Goal: Find specific page/section: Find specific page/section

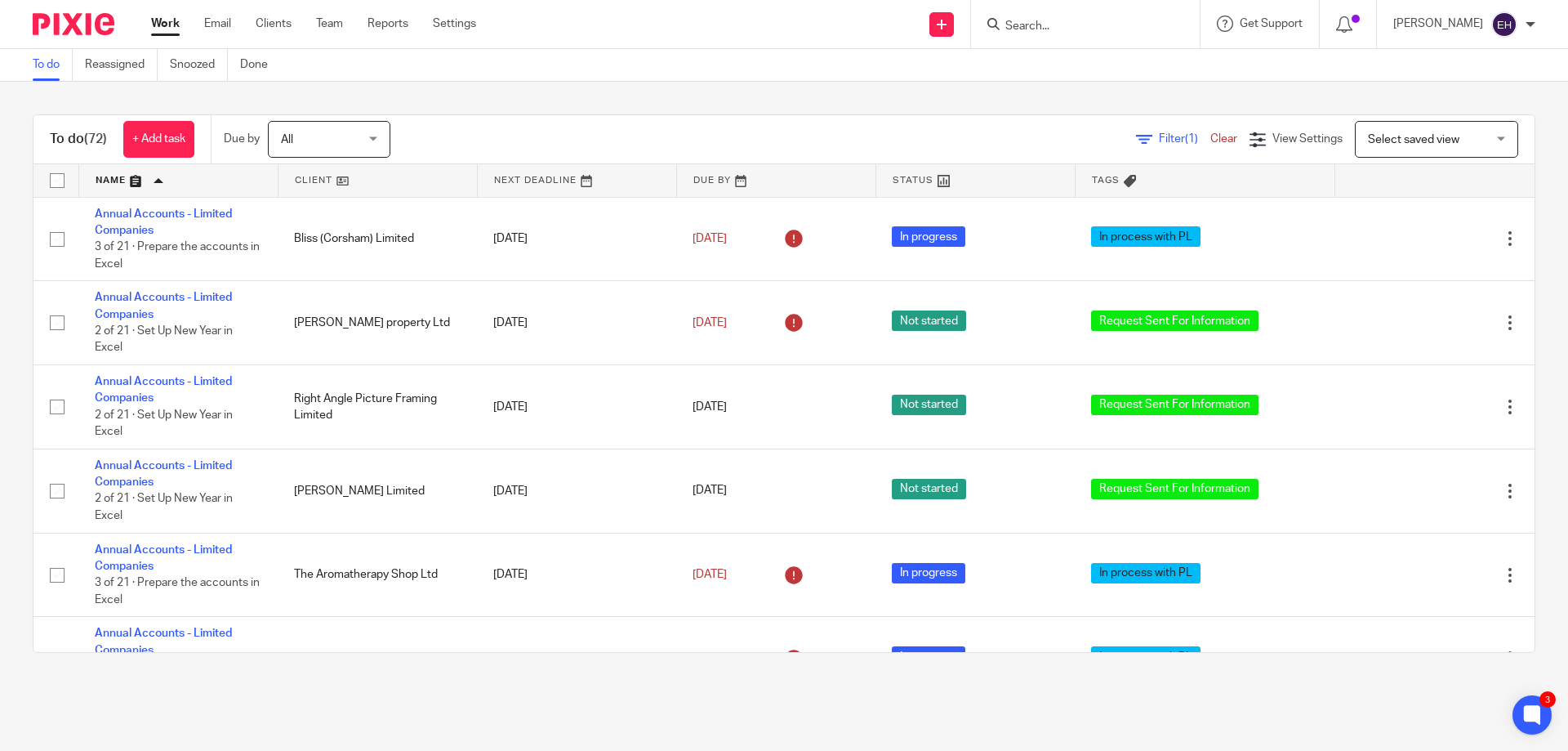
scroll to position [654, 0]
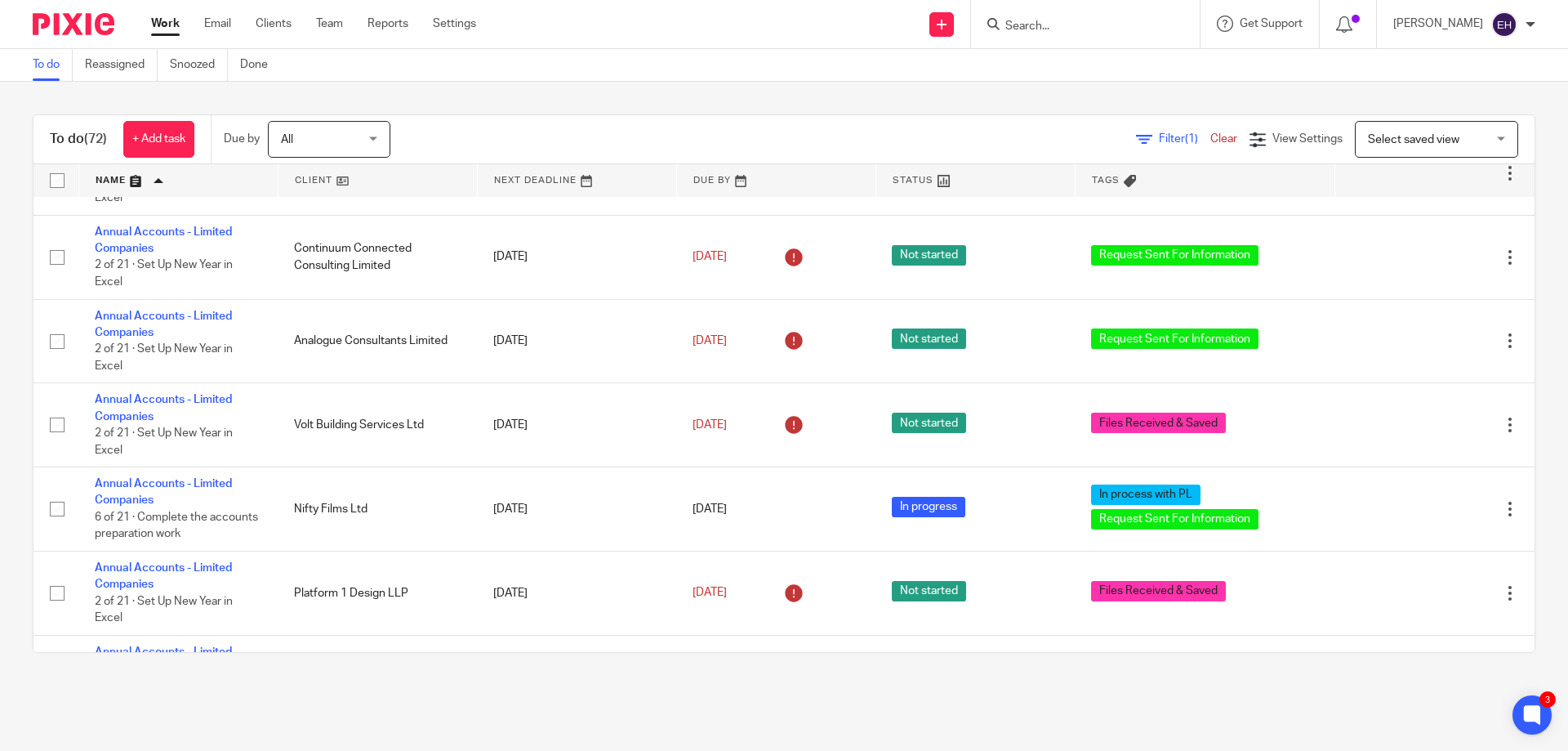
click at [1068, 26] on input "Search" at bounding box center [1077, 26] width 147 height 14
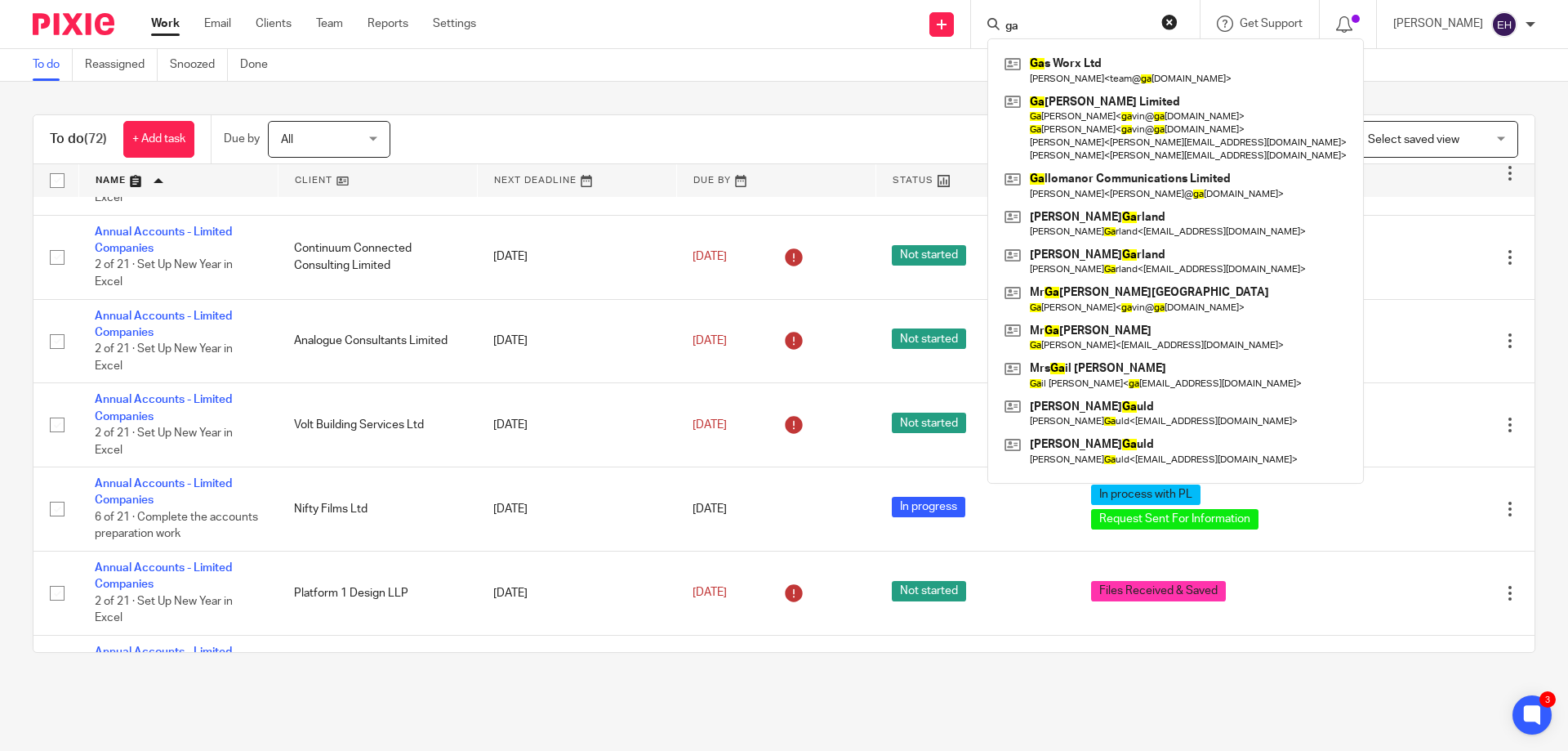
type input "g"
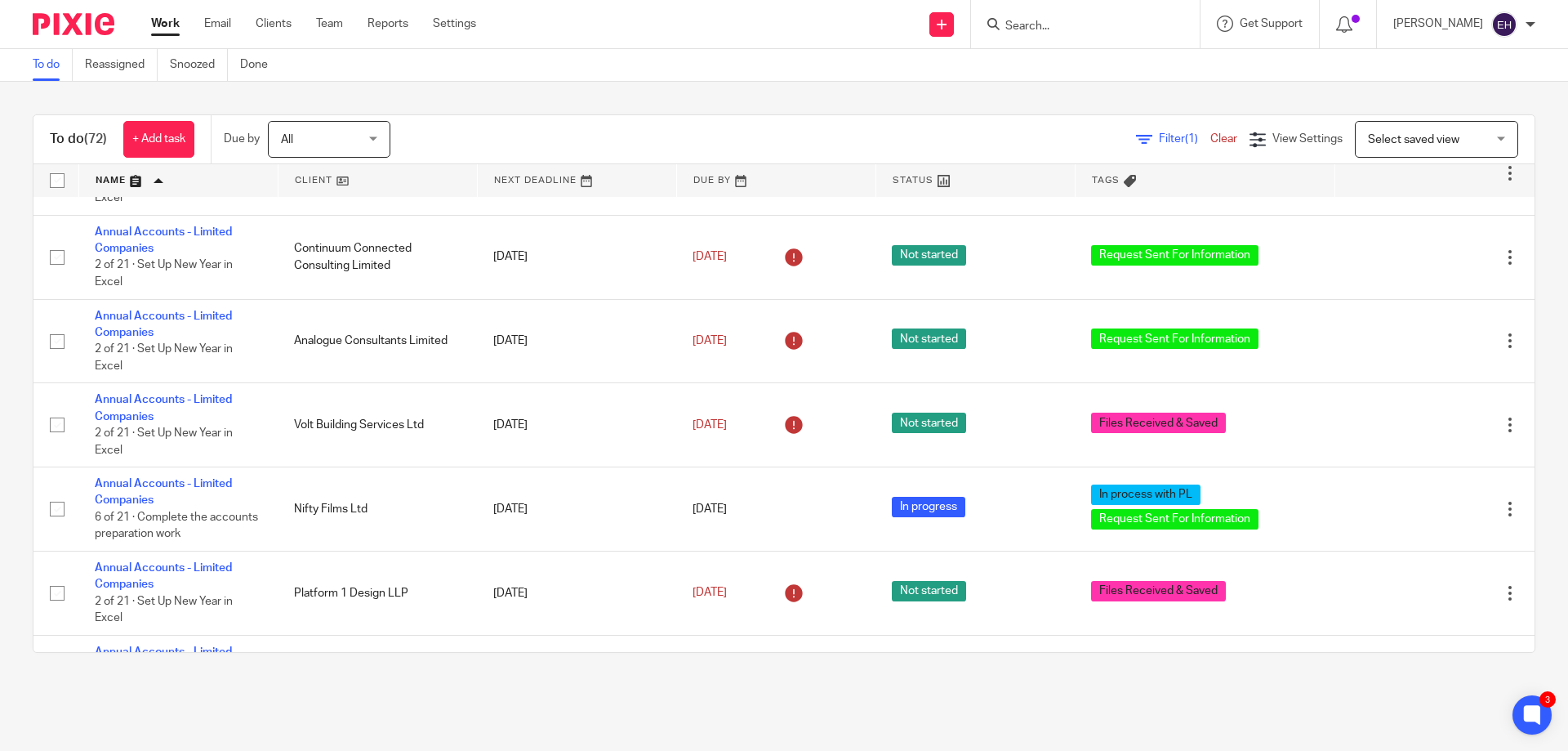
click at [1063, 14] on form at bounding box center [1091, 24] width 174 height 20
click at [1086, 24] on input "Search" at bounding box center [1077, 26] width 147 height 14
type input "gas"
click at [1095, 55] on link at bounding box center [1102, 70] width 202 height 38
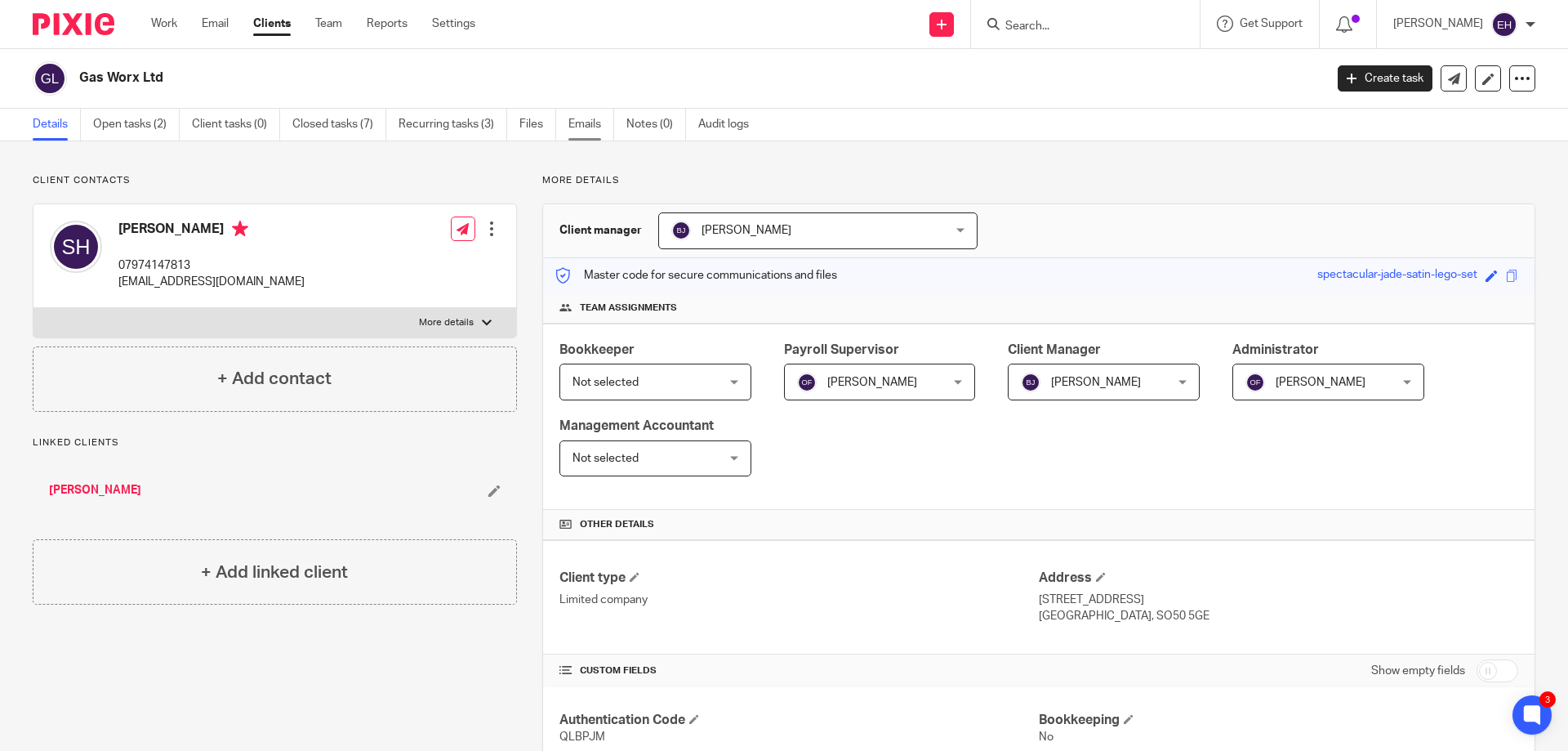
click at [584, 128] on link "Emails" at bounding box center [591, 125] width 46 height 32
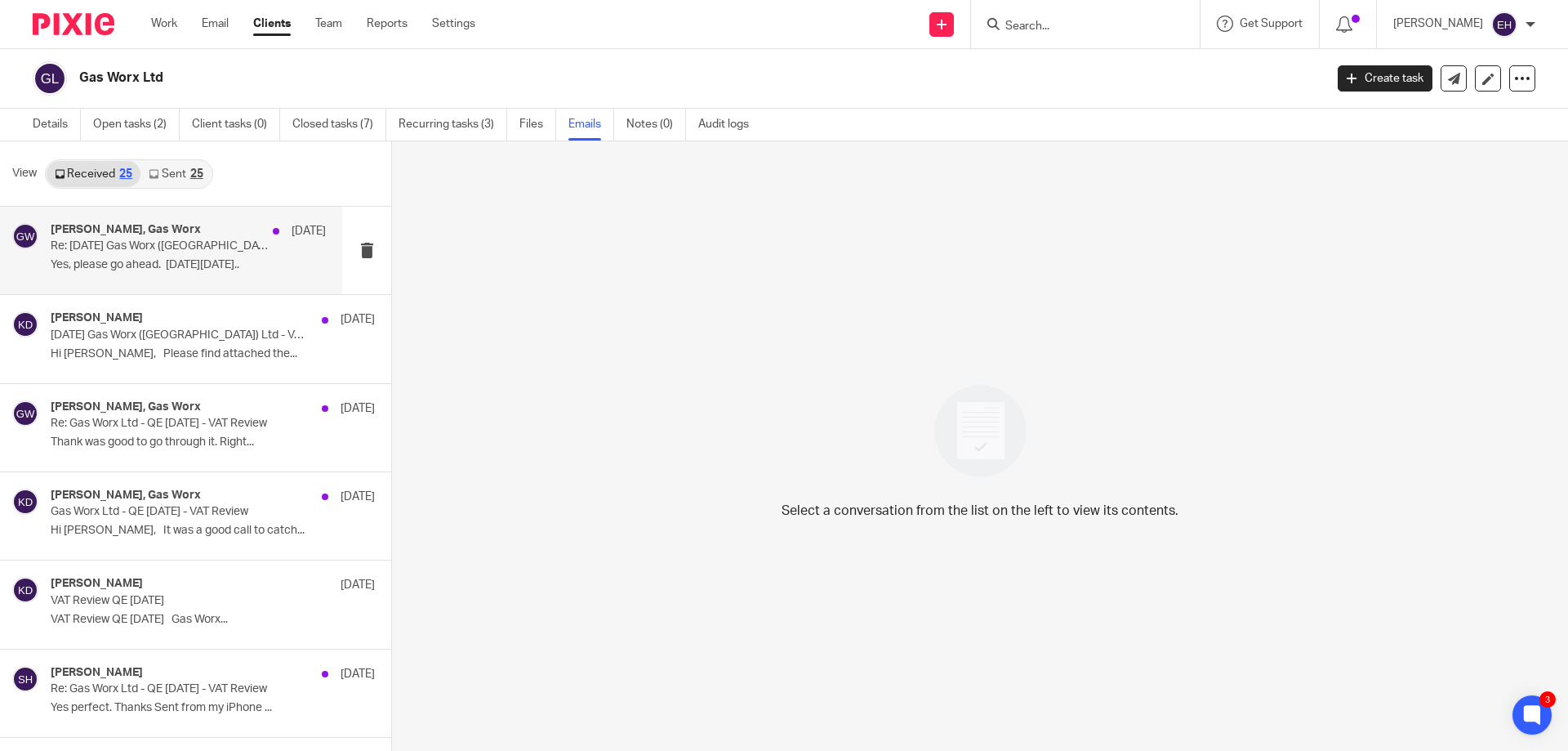
click at [201, 262] on p "Yes, please go ahead. On Mon, 7 Jul..." at bounding box center [188, 265] width 275 height 14
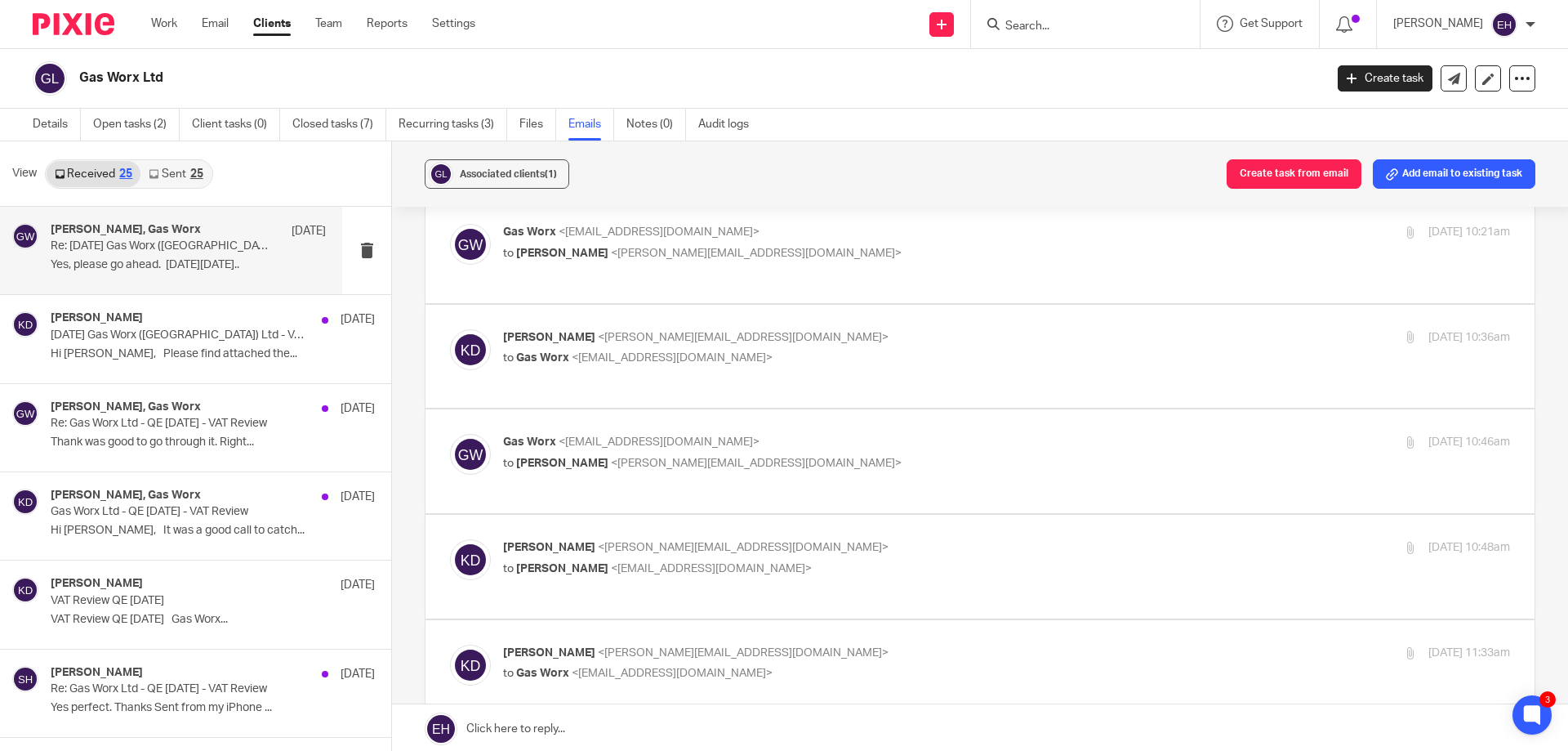
scroll to position [469, 0]
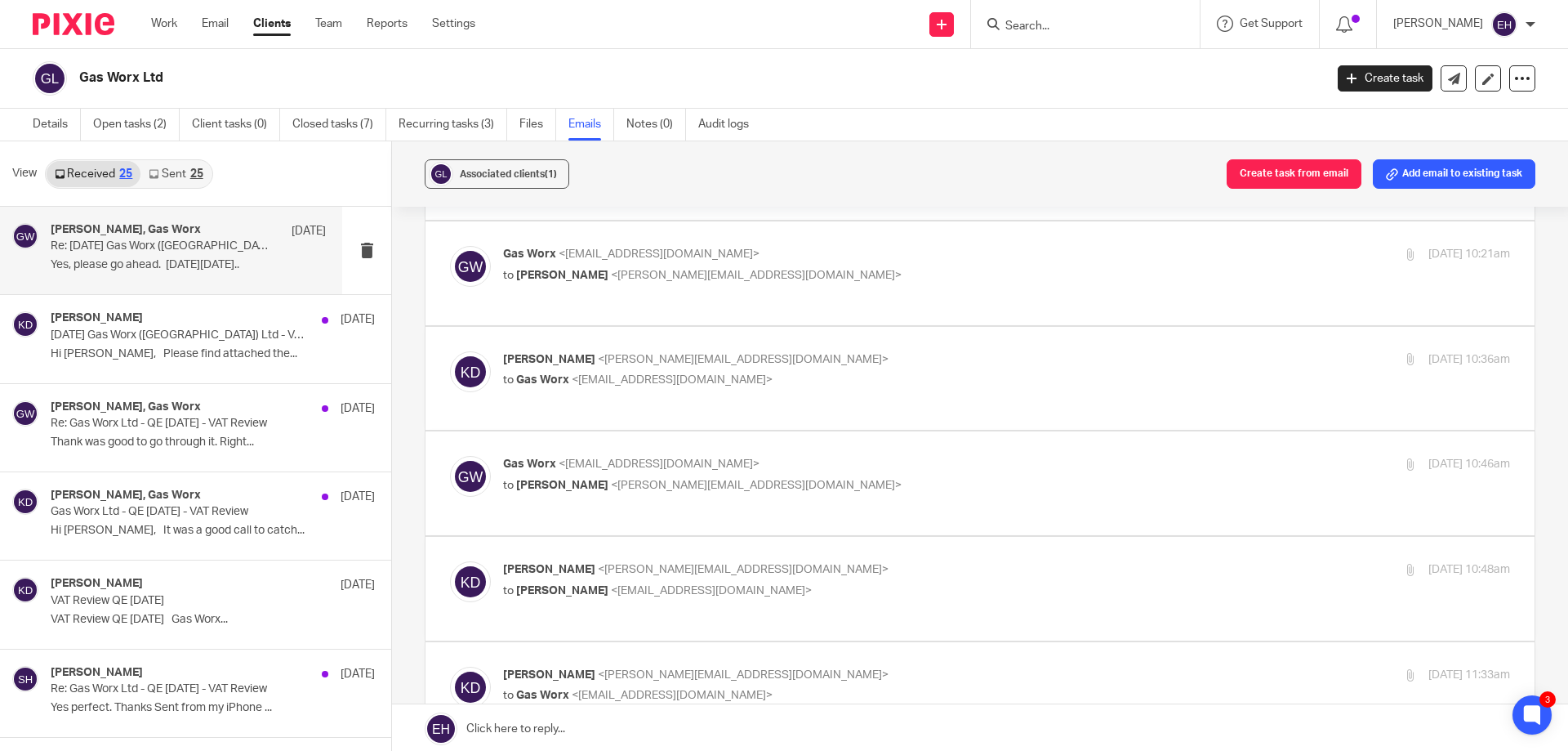
click at [911, 583] on p "to Emma Hawkins <emma@parklaneaccountants.co.uk>" at bounding box center [839, 592] width 671 height 17
checkbox input "true"
click at [893, 479] on p "to Kruti Desai <kruti@parklaneaccountants.co.uk>" at bounding box center [839, 486] width 671 height 17
checkbox input "true"
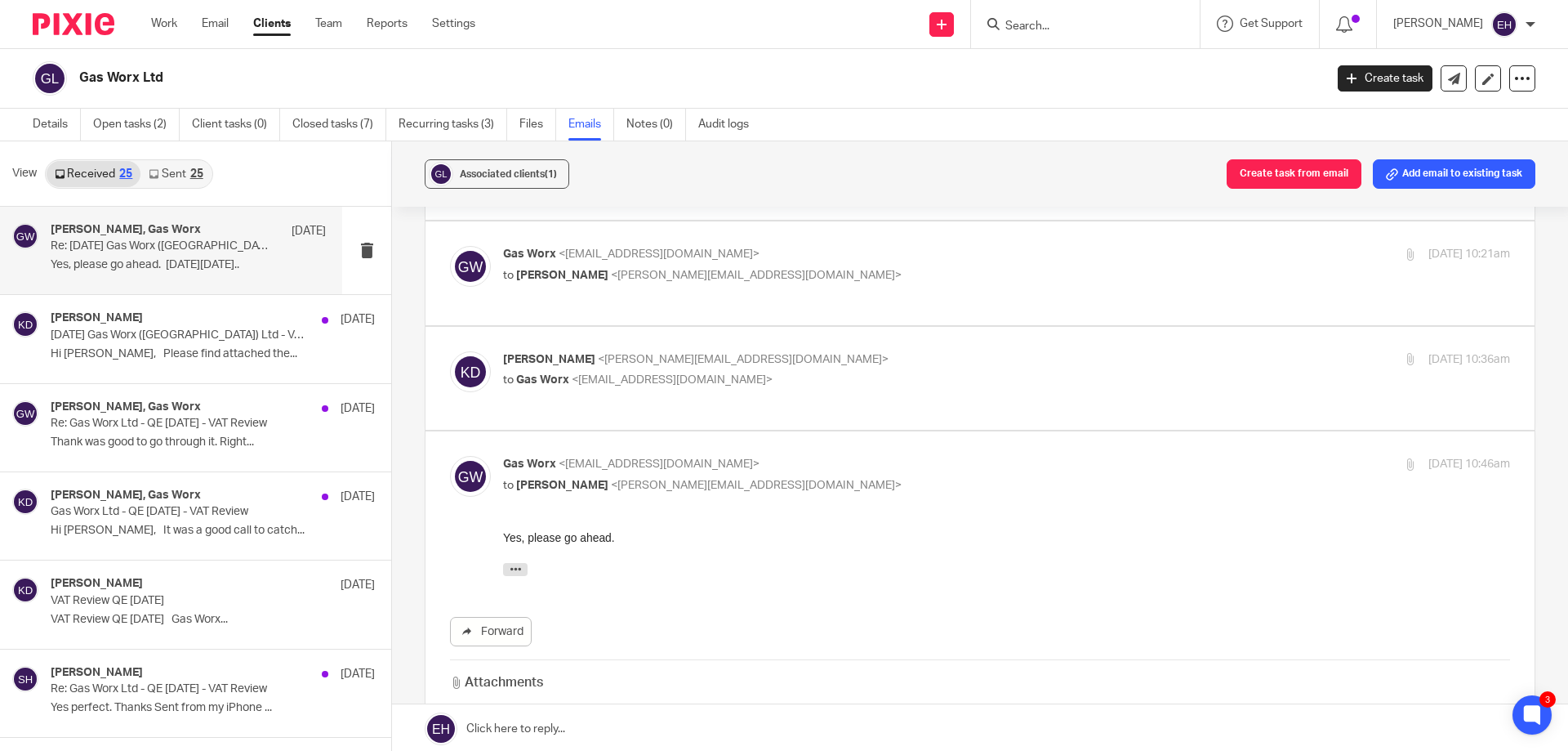
scroll to position [0, 0]
click at [868, 380] on p "to Gas Worx <team@gas-worx.co.uk>" at bounding box center [839, 381] width 671 height 17
checkbox input "true"
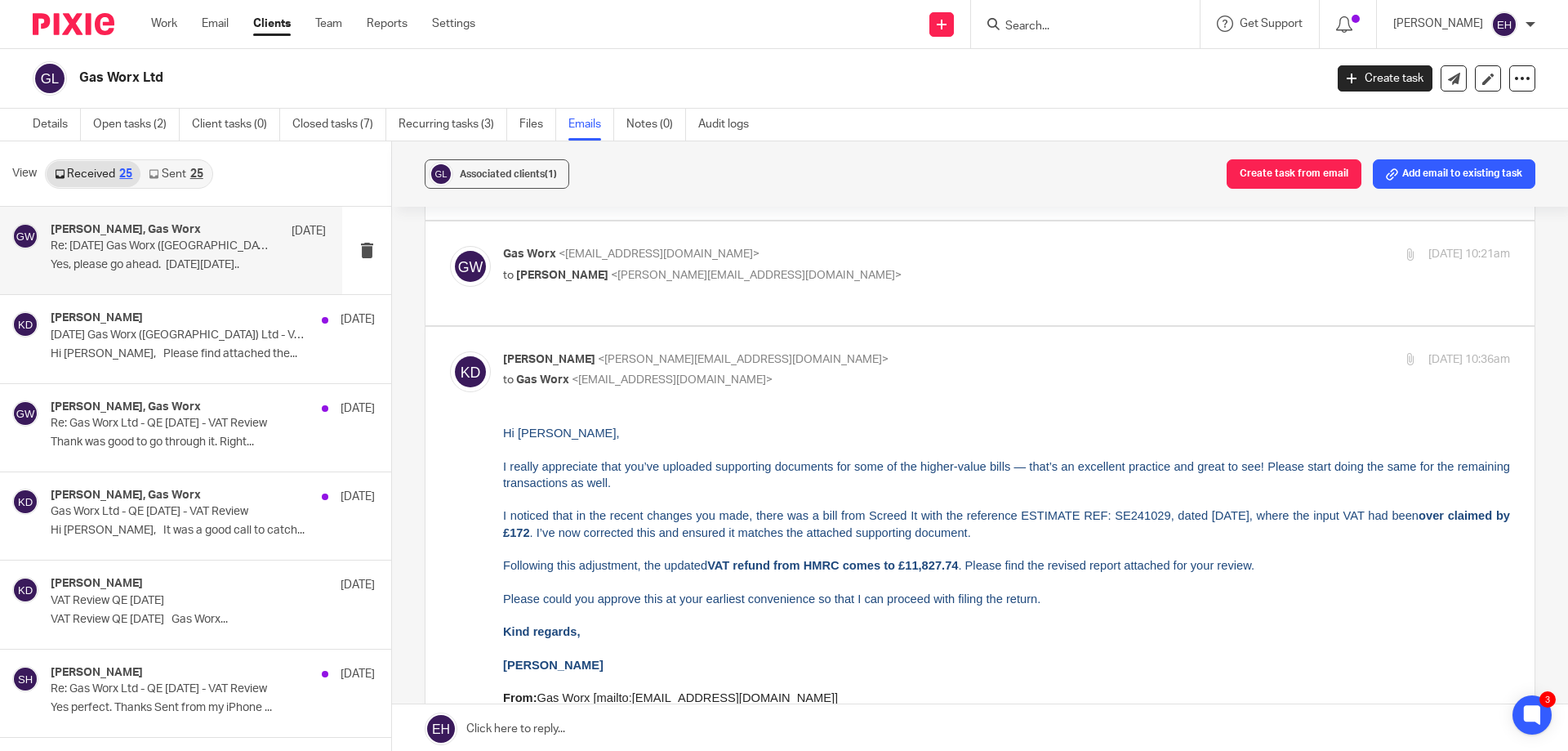
click at [832, 277] on p "to Kruti Desai <kruti@parklaneaccountants.co.uk>" at bounding box center [839, 276] width 671 height 17
checkbox input "true"
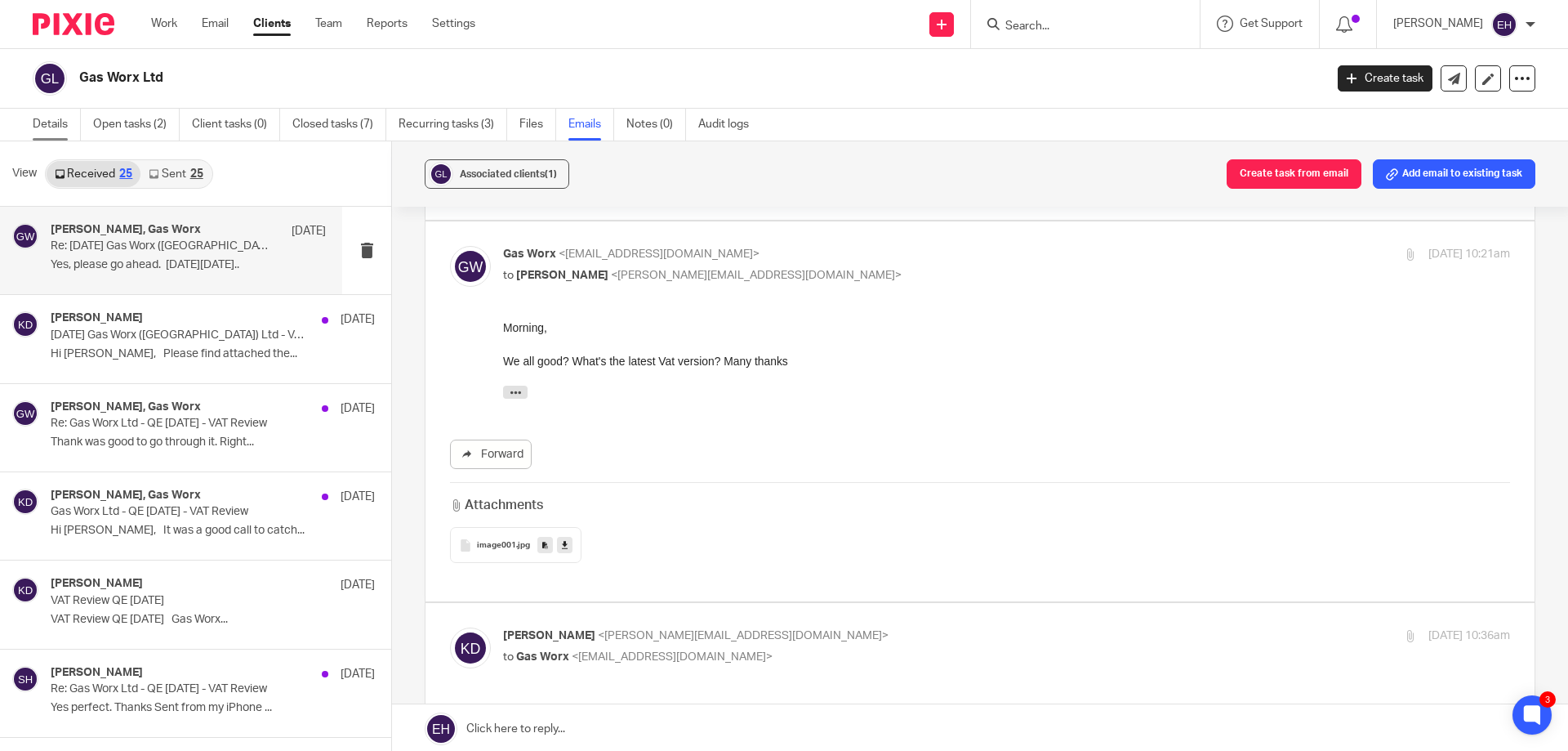
click at [43, 136] on link "Details" at bounding box center [57, 125] width 48 height 32
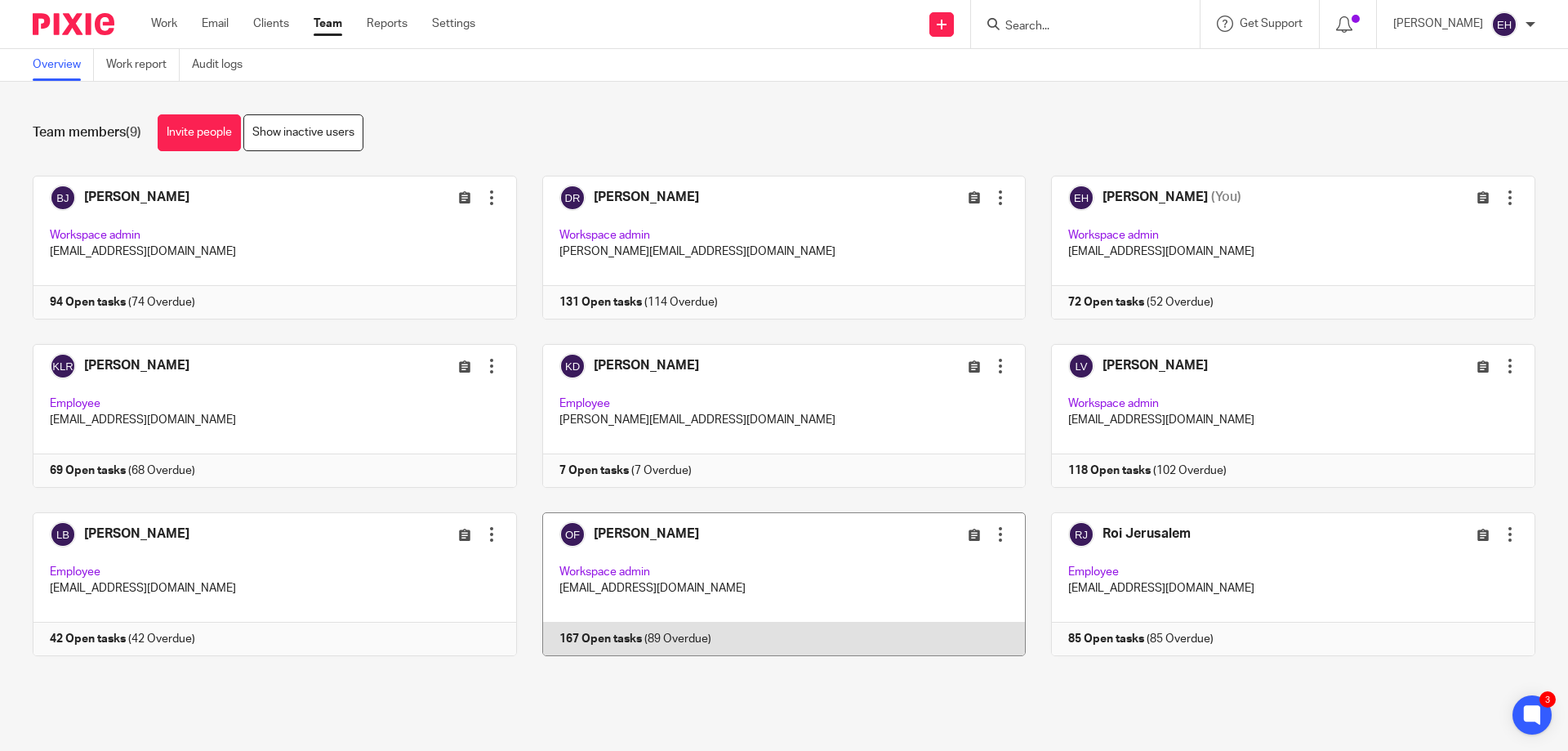
click at [993, 532] on div at bounding box center [1000, 534] width 16 height 16
drag, startPoint x: 983, startPoint y: 532, endPoint x: 979, endPoint y: 521, distance: 11.7
click at [993, 528] on div at bounding box center [1000, 534] width 16 height 16
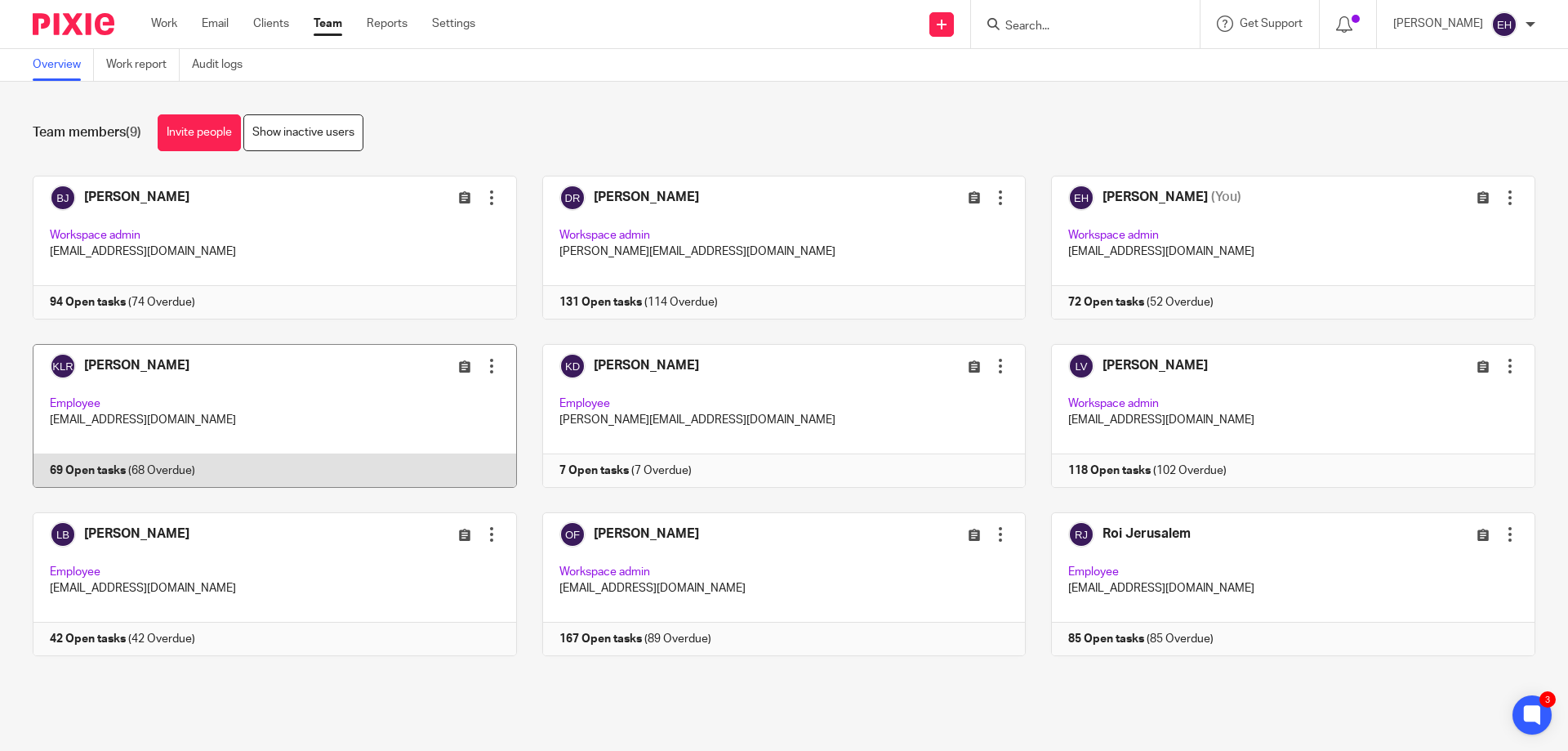
drag, startPoint x: 272, startPoint y: 17, endPoint x: 427, endPoint y: 390, distance: 403.9
click at [273, 18] on link "Clients" at bounding box center [271, 23] width 36 height 16
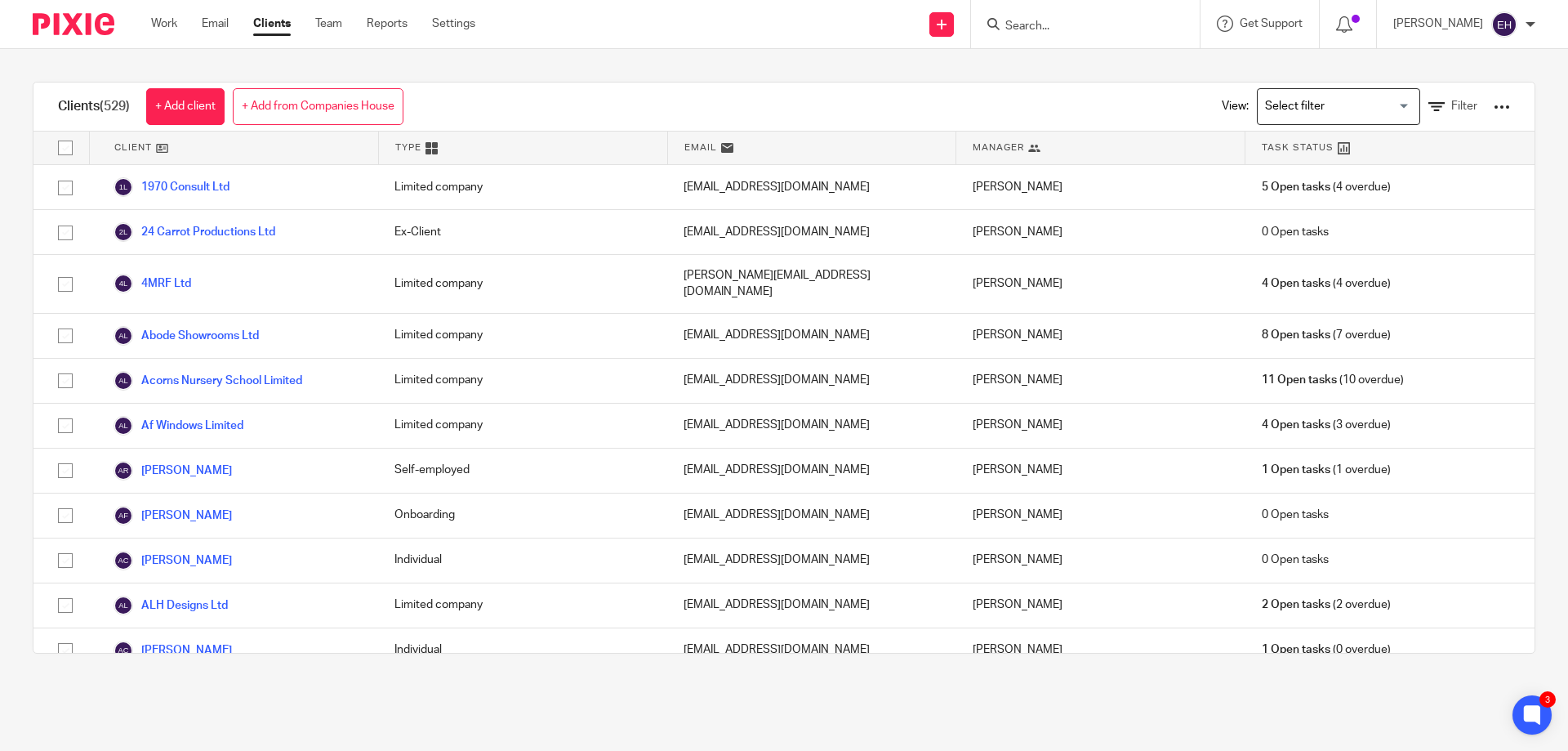
click at [1054, 21] on input "Search" at bounding box center [1077, 26] width 147 height 14
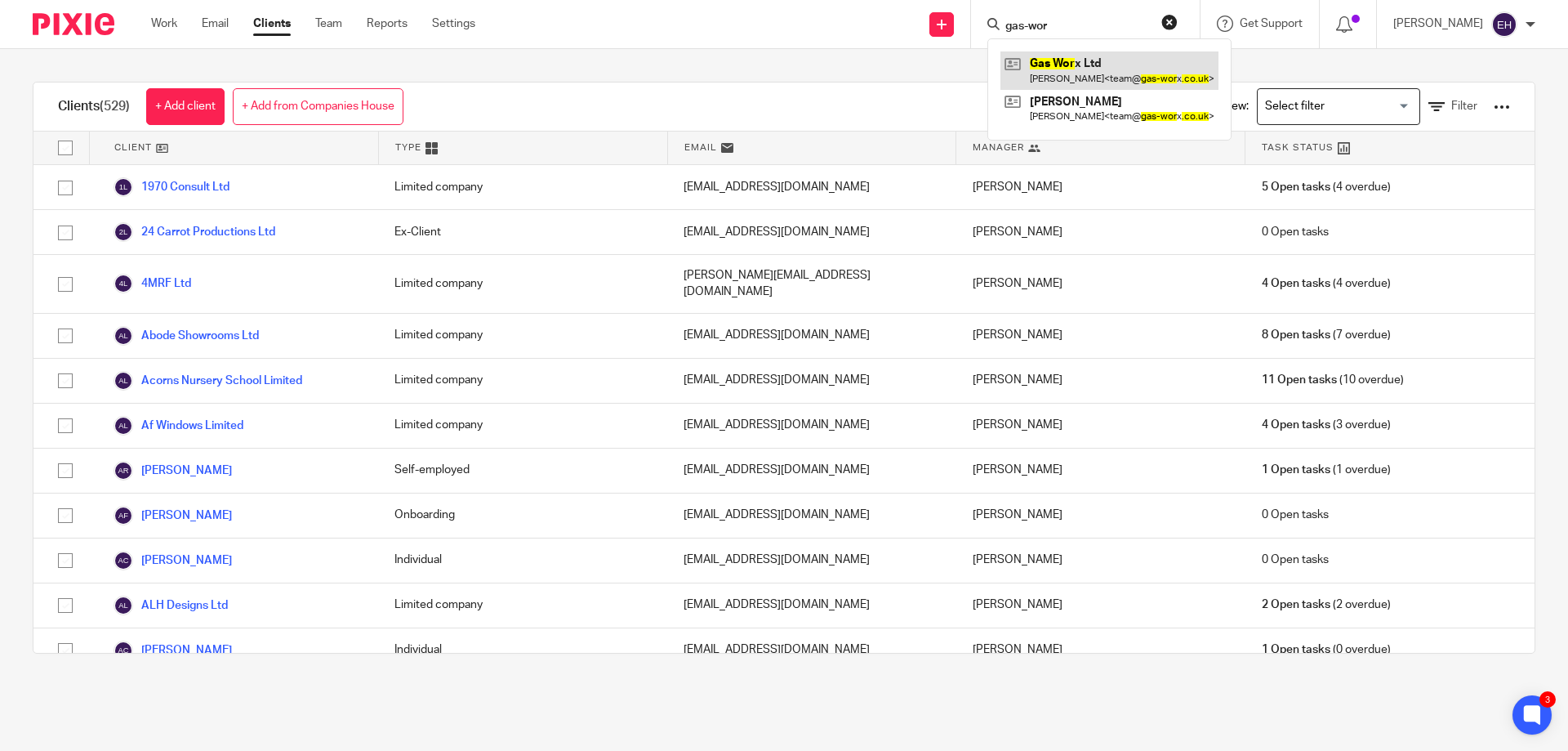
type input "gas-wor"
click at [1070, 61] on link at bounding box center [1109, 70] width 218 height 38
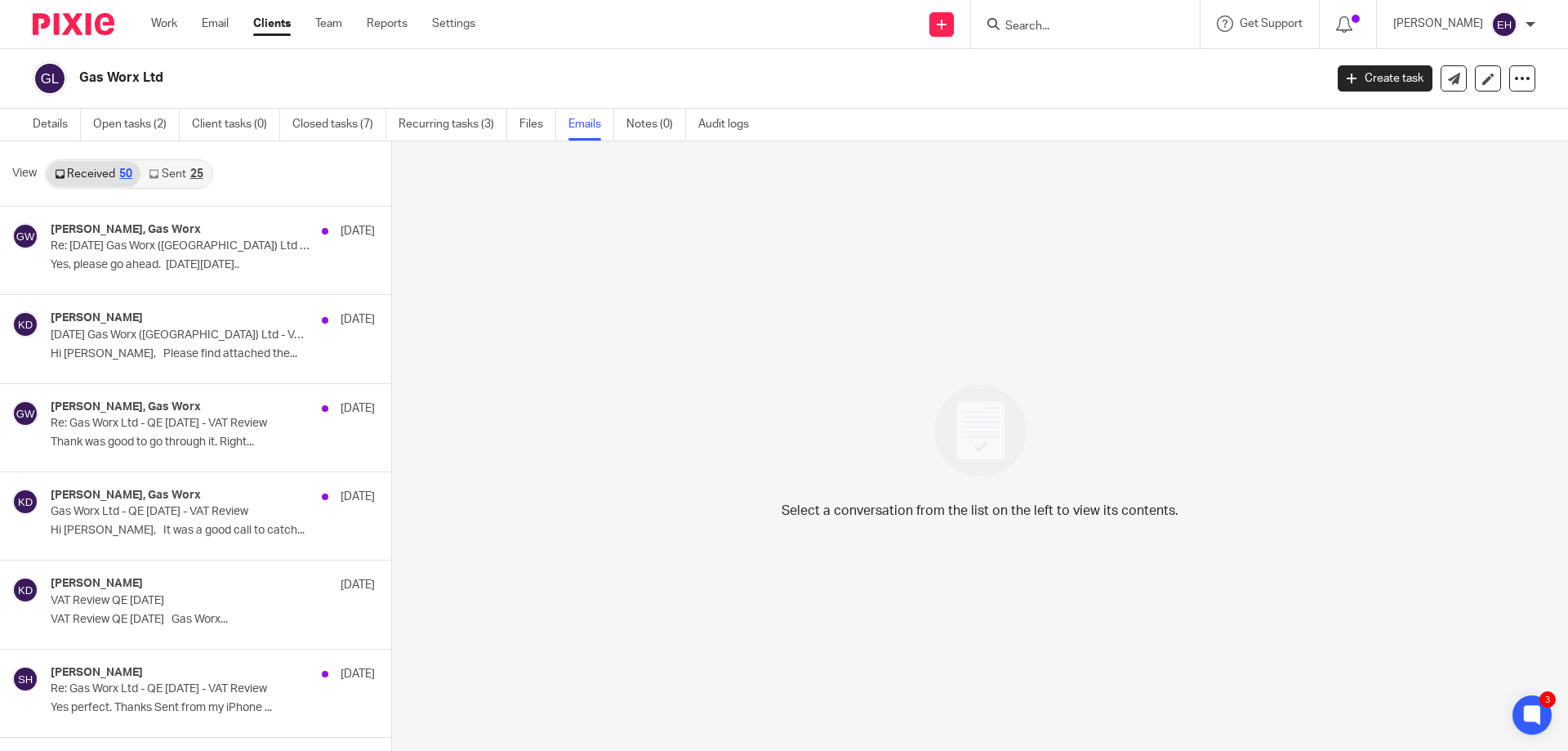
click at [1131, 21] on input "Search" at bounding box center [1077, 26] width 147 height 14
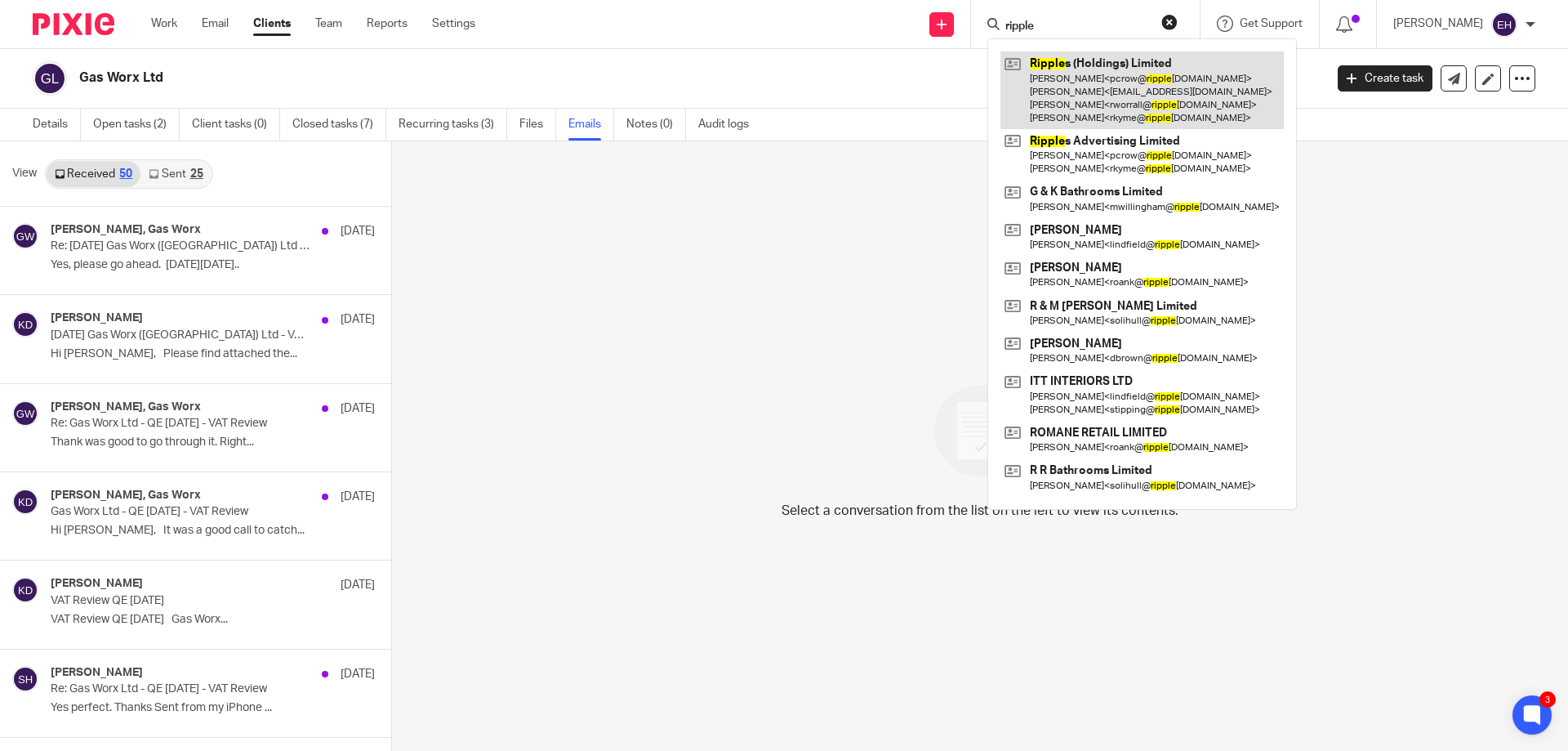
type input "ripple"
click at [1114, 81] on link at bounding box center [1142, 90] width 283 height 78
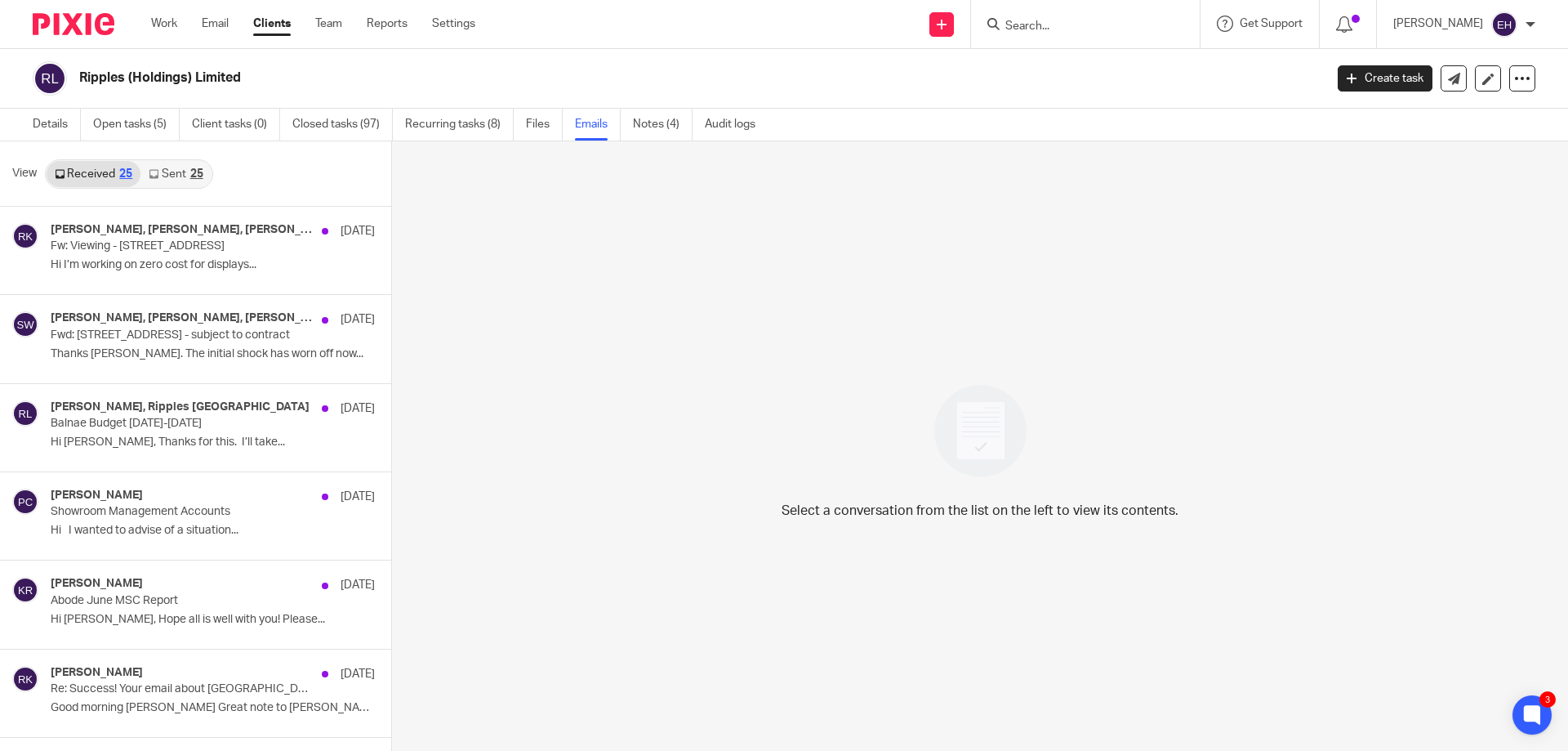
click at [187, 175] on link "Sent 25" at bounding box center [175, 174] width 70 height 26
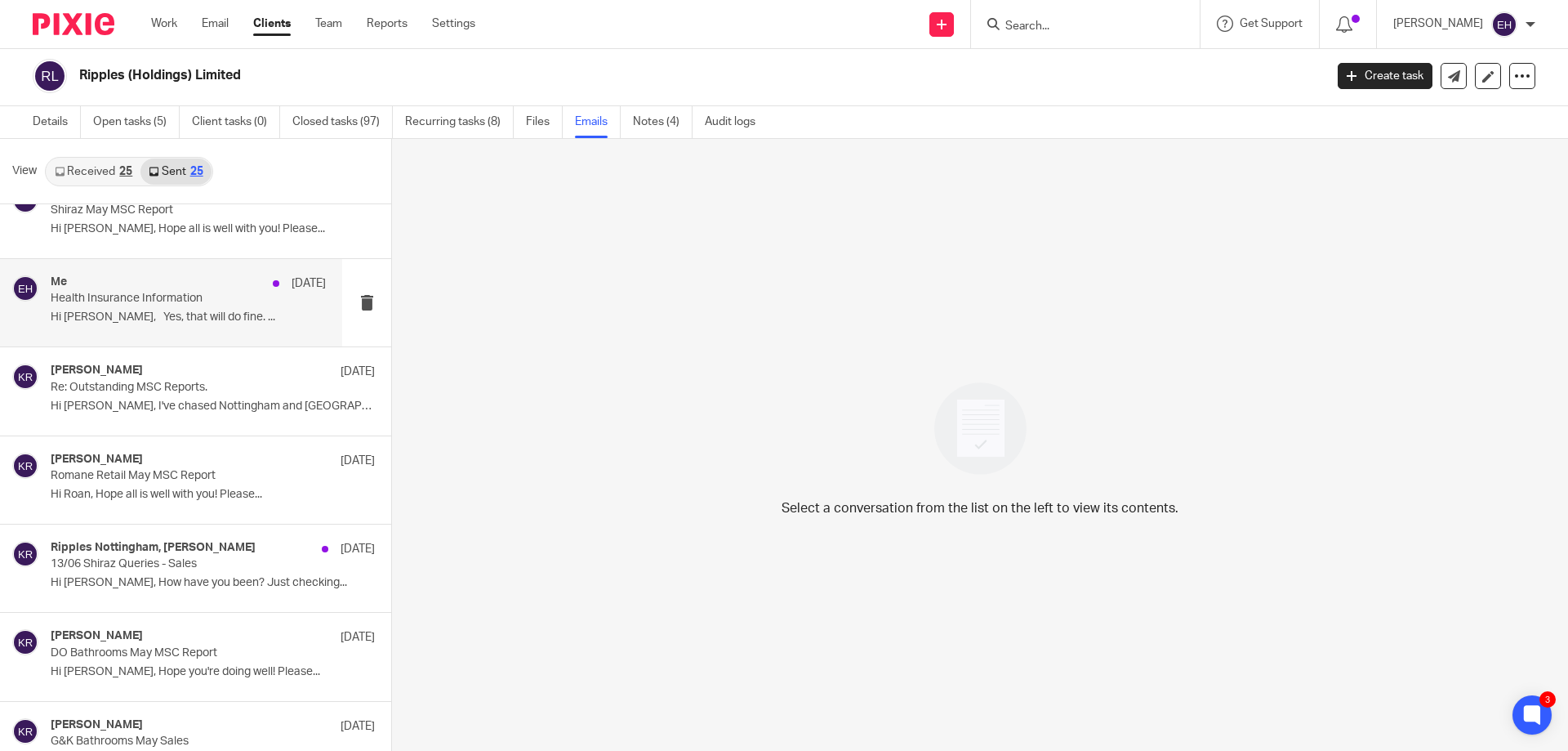
scroll to position [736, 0]
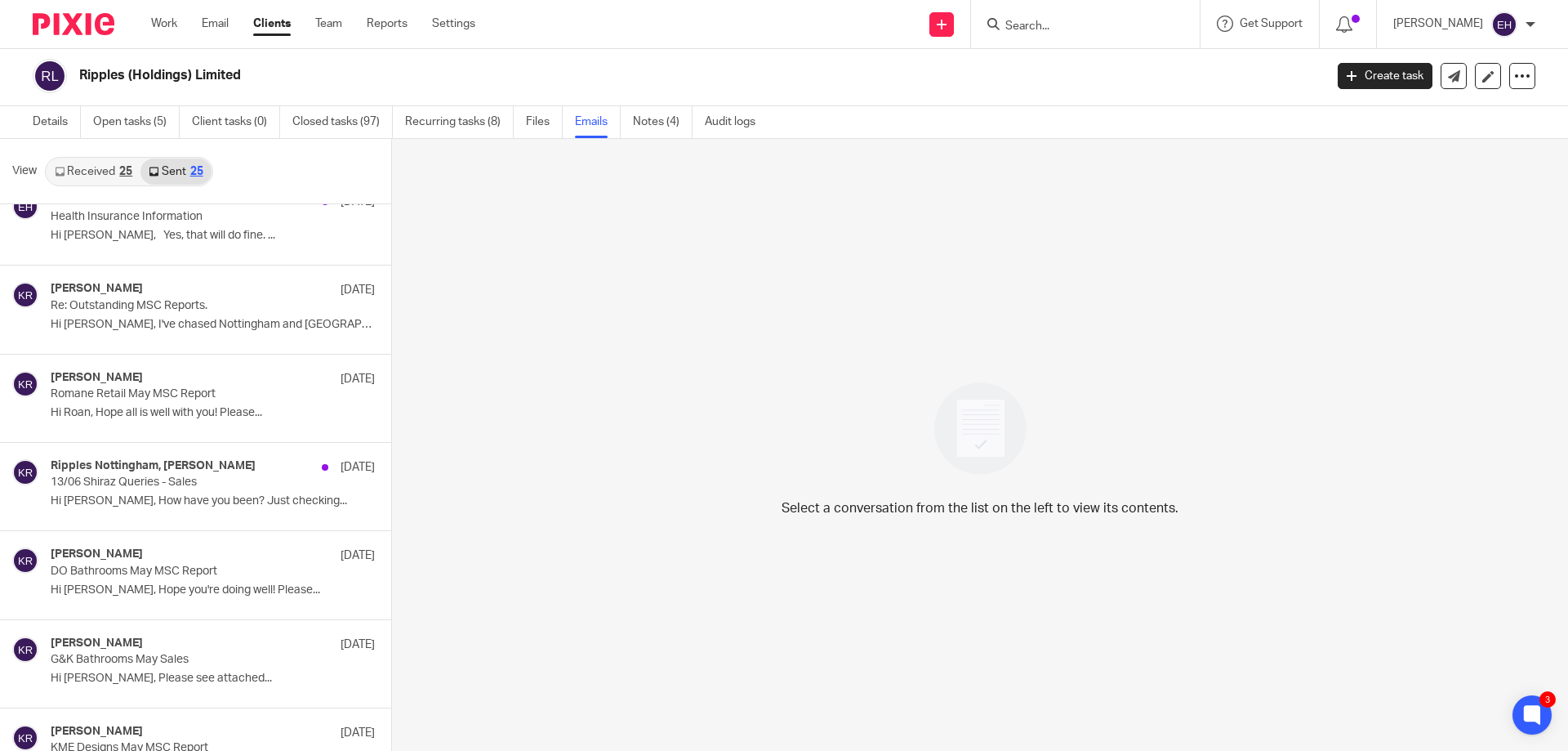
click at [1131, 34] on input "Search" at bounding box center [1077, 26] width 147 height 14
type input "nollo"
click at [1119, 57] on link at bounding box center [1138, 70] width 276 height 38
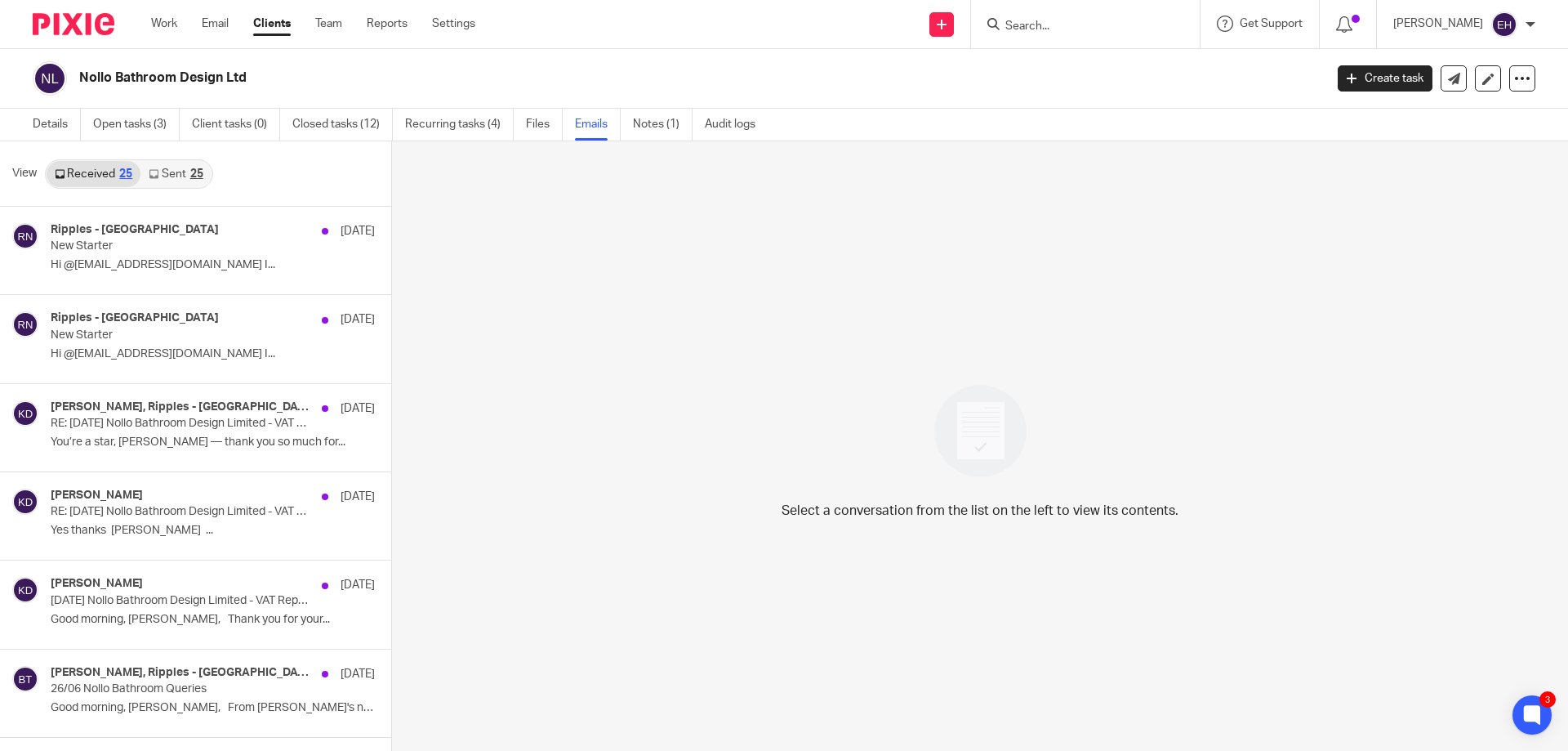
click at [175, 173] on link "Sent 25" at bounding box center [175, 174] width 70 height 26
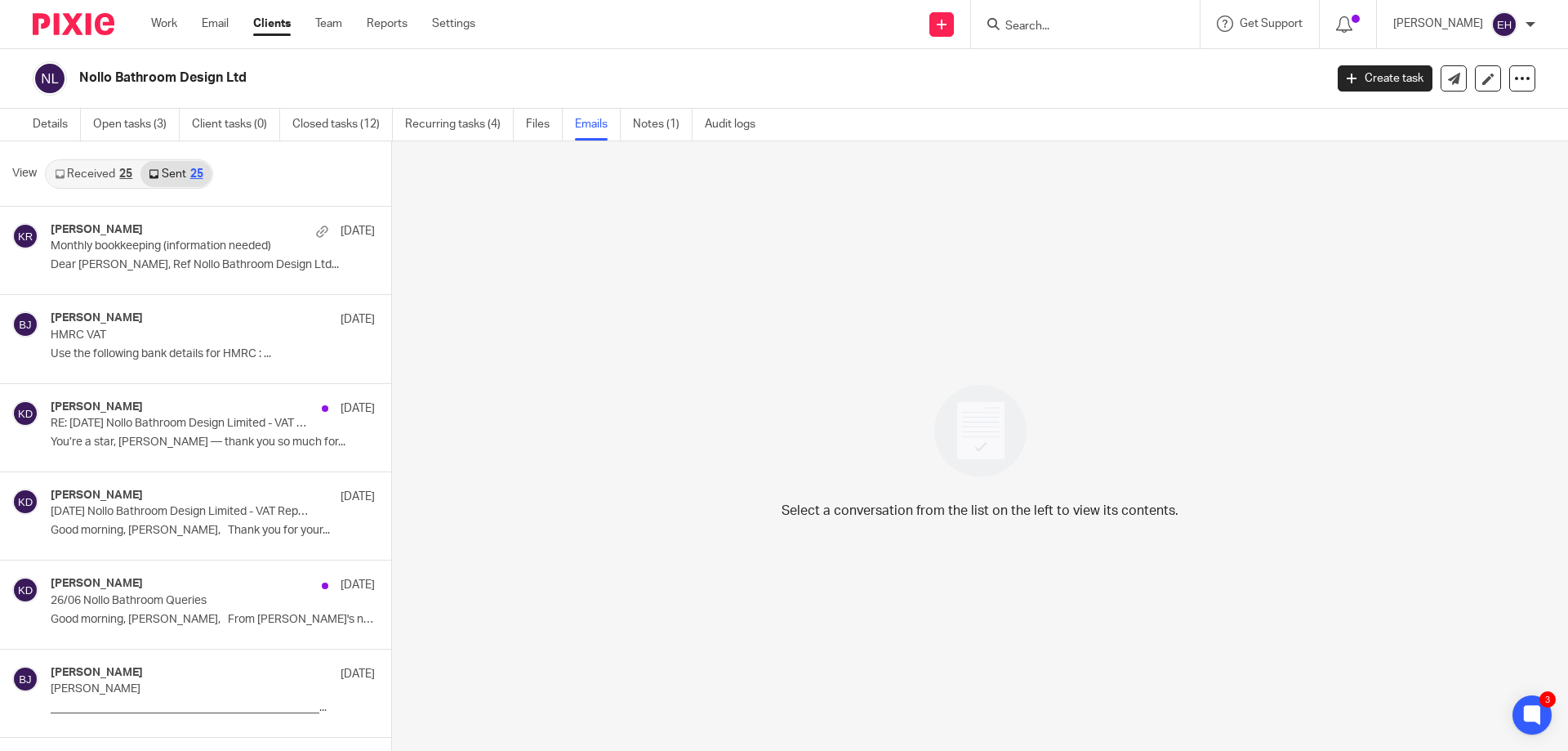
click at [95, 171] on link "Received 25" at bounding box center [93, 174] width 94 height 26
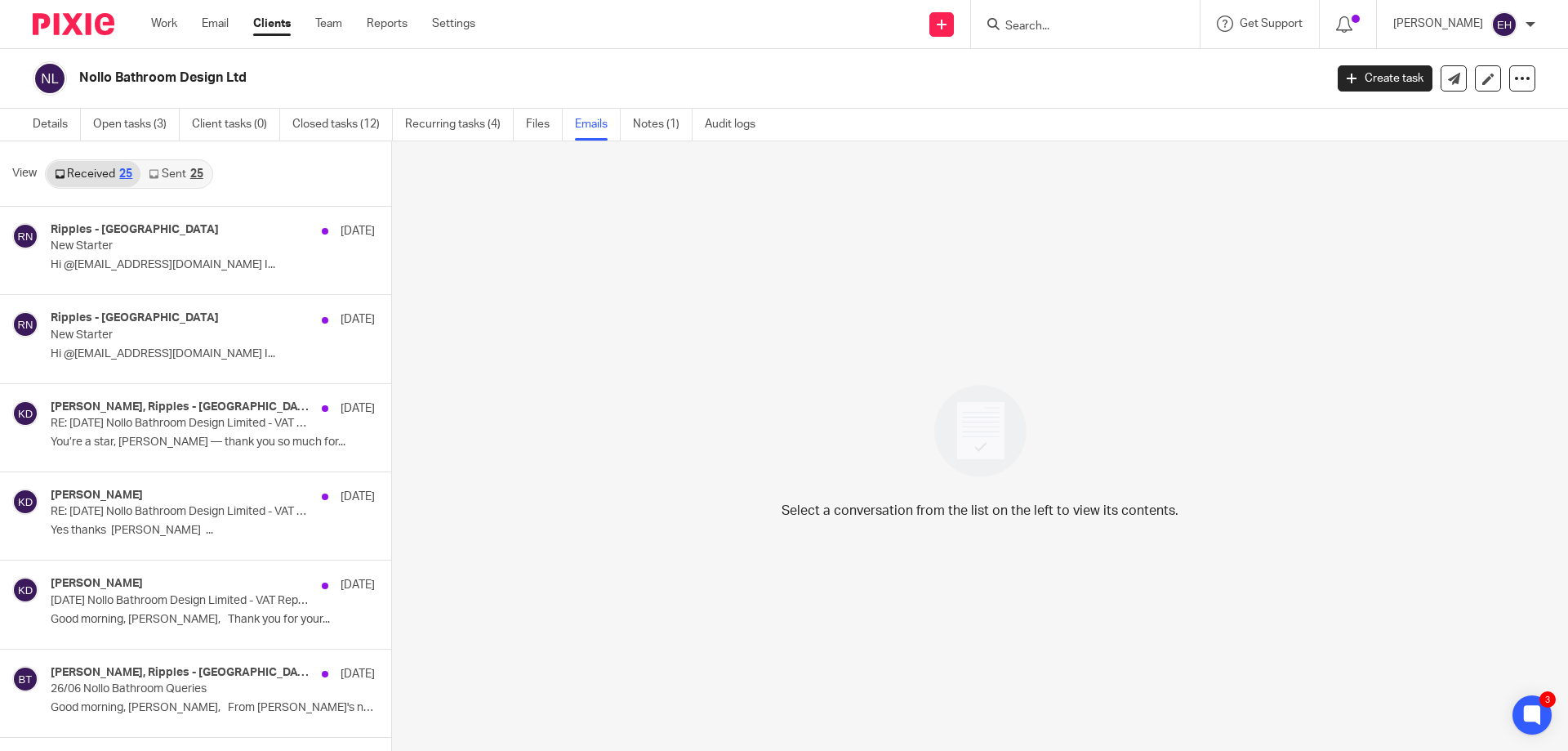
scroll to position [3, 0]
click at [52, 128] on link "Details" at bounding box center [57, 122] width 48 height 32
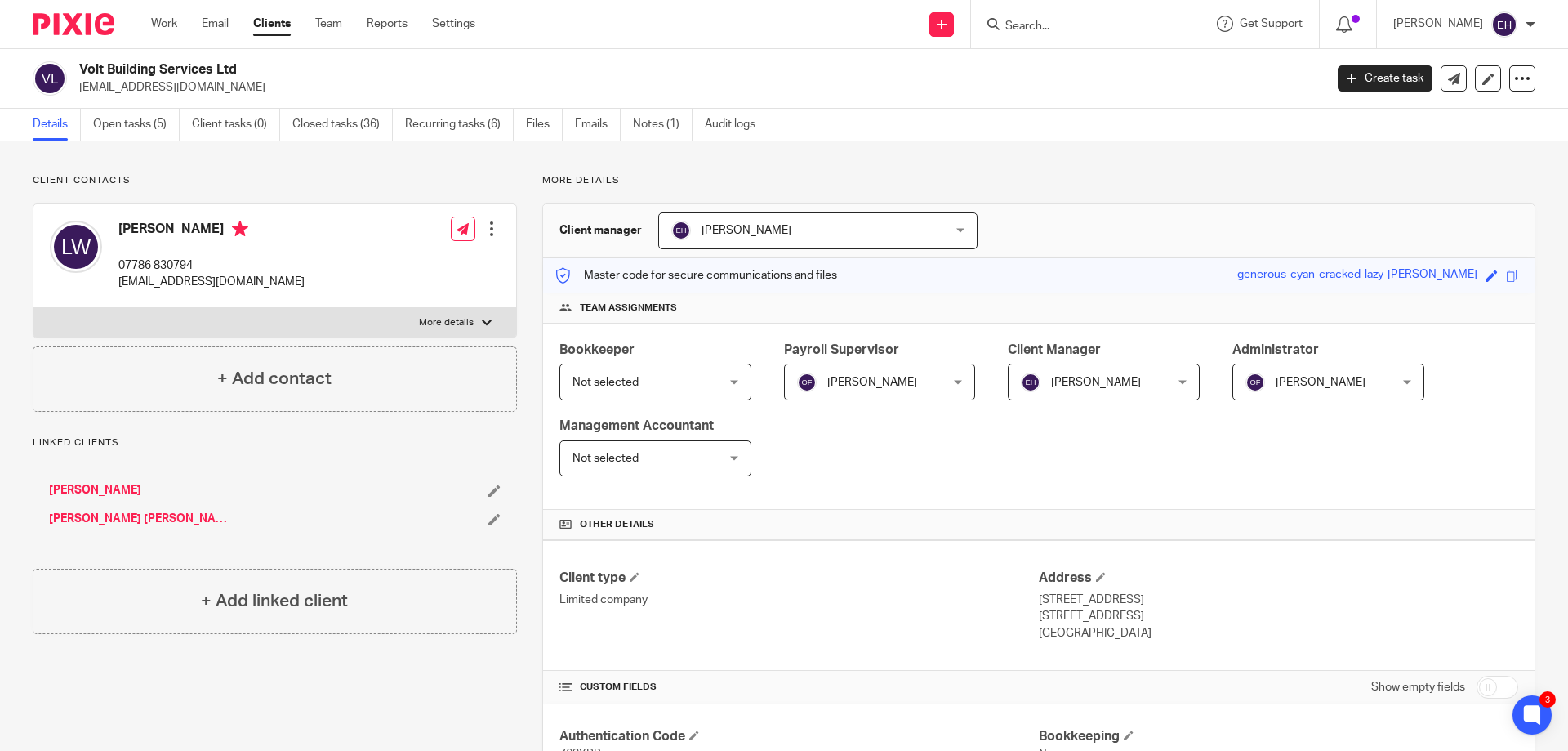
scroll to position [654, 0]
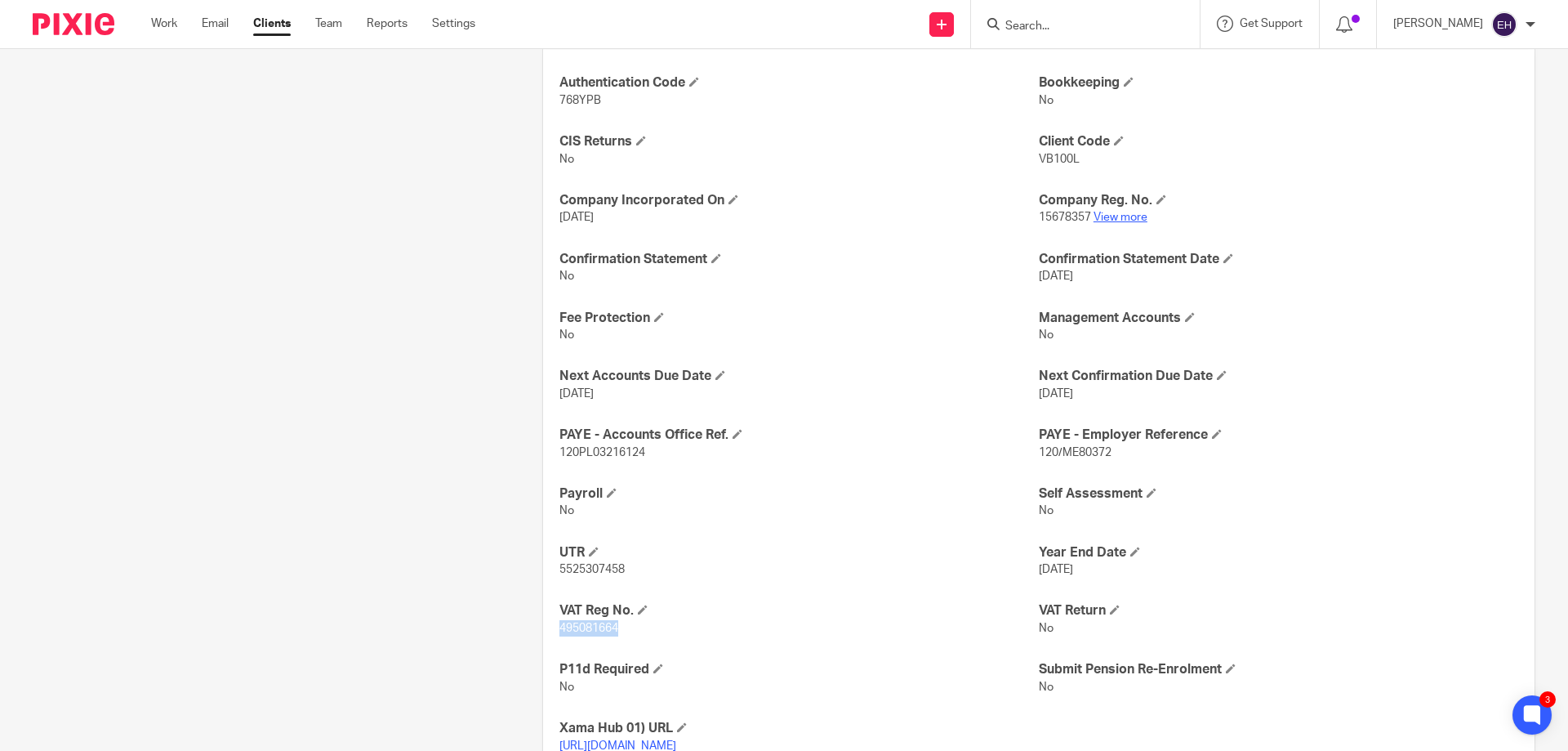
click at [1111, 219] on link "View more" at bounding box center [1121, 218] width 54 height 12
